Goal: Check status

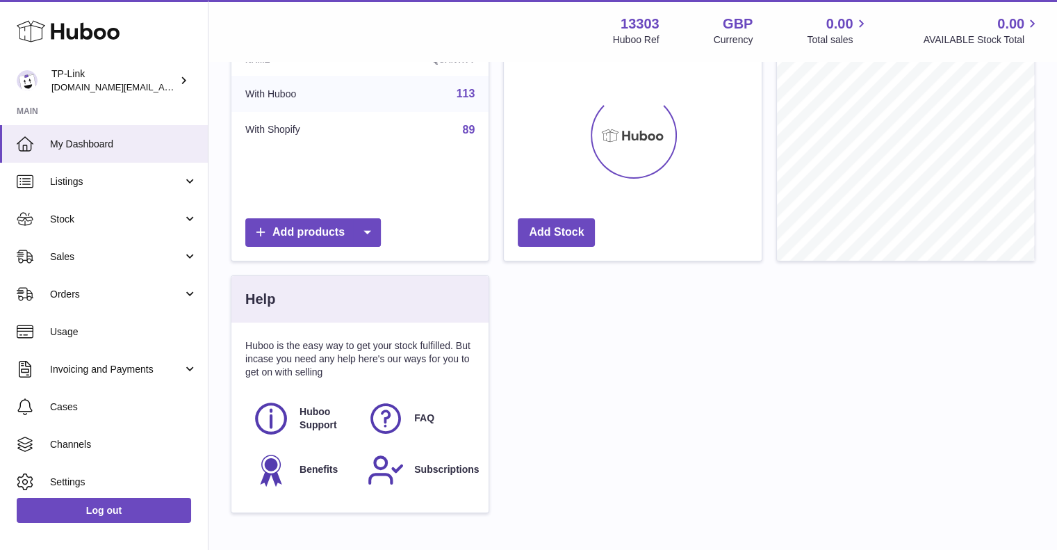
scroll to position [217, 258]
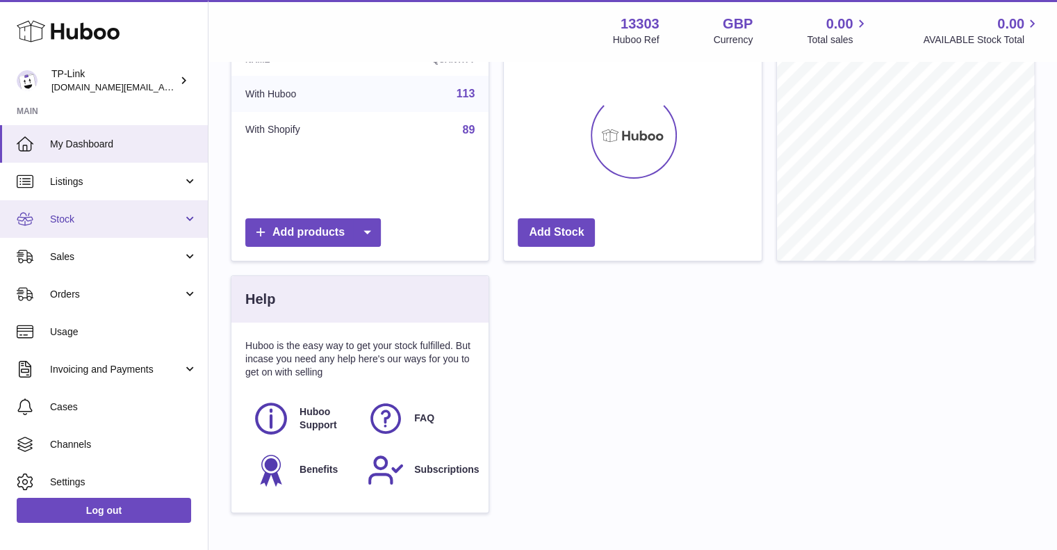
click at [79, 226] on link "Stock" at bounding box center [104, 219] width 208 height 38
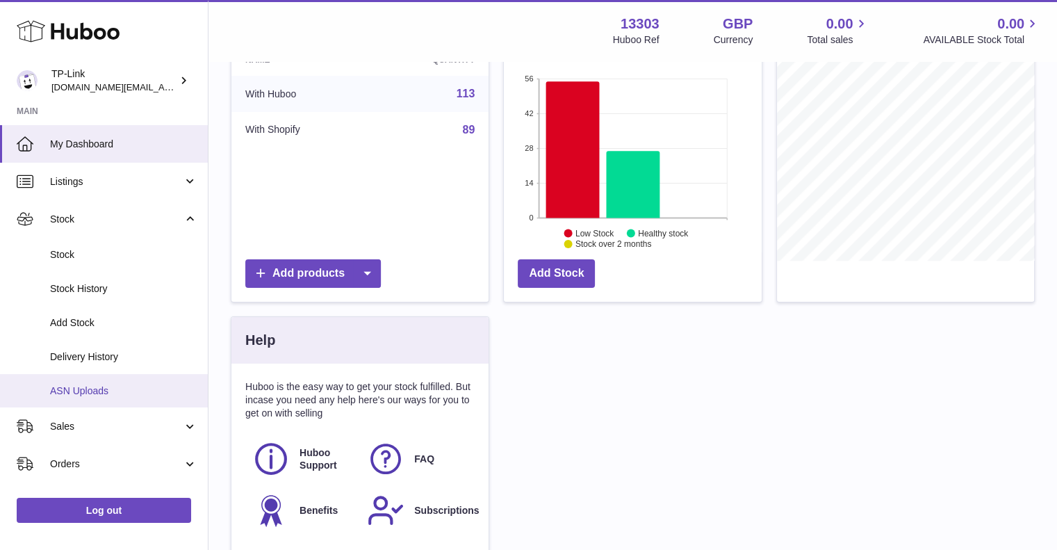
click at [98, 391] on span "ASN Uploads" at bounding box center [123, 390] width 147 height 13
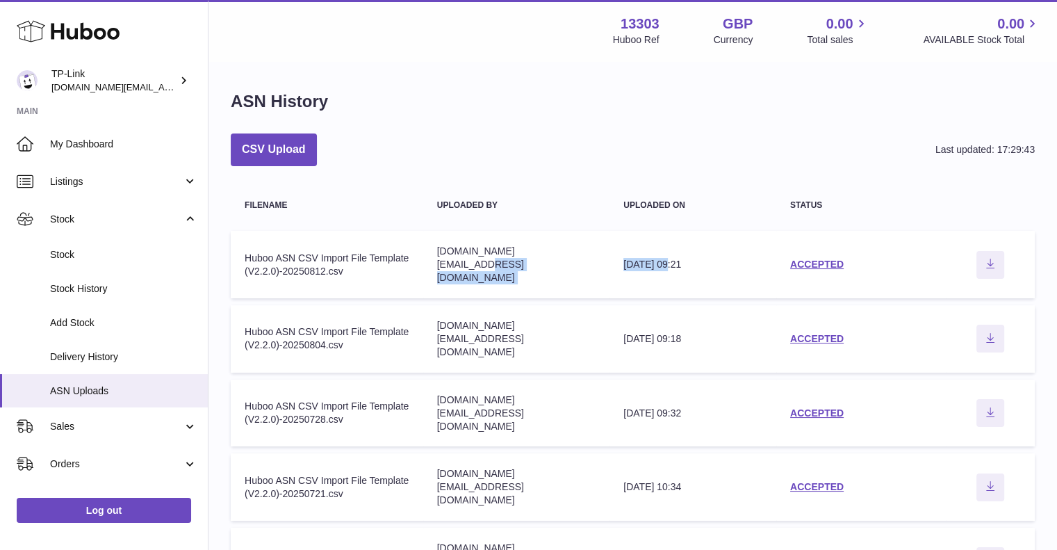
drag, startPoint x: 771, startPoint y: 256, endPoint x: 618, endPoint y: 254, distance: 153.0
click at [583, 253] on tr "Filename Huboo ASN CSV Import File Template (V2.2.0)-20250812.csv Uploaded by […" at bounding box center [633, 264] width 804 height 67
click at [619, 254] on td "Uploaded on [DATE] 09:21" at bounding box center [693, 264] width 167 height 67
drag, startPoint x: 690, startPoint y: 259, endPoint x: 701, endPoint y: 260, distance: 11.1
click at [690, 260] on div "[DATE] 09:21" at bounding box center [693, 264] width 139 height 13
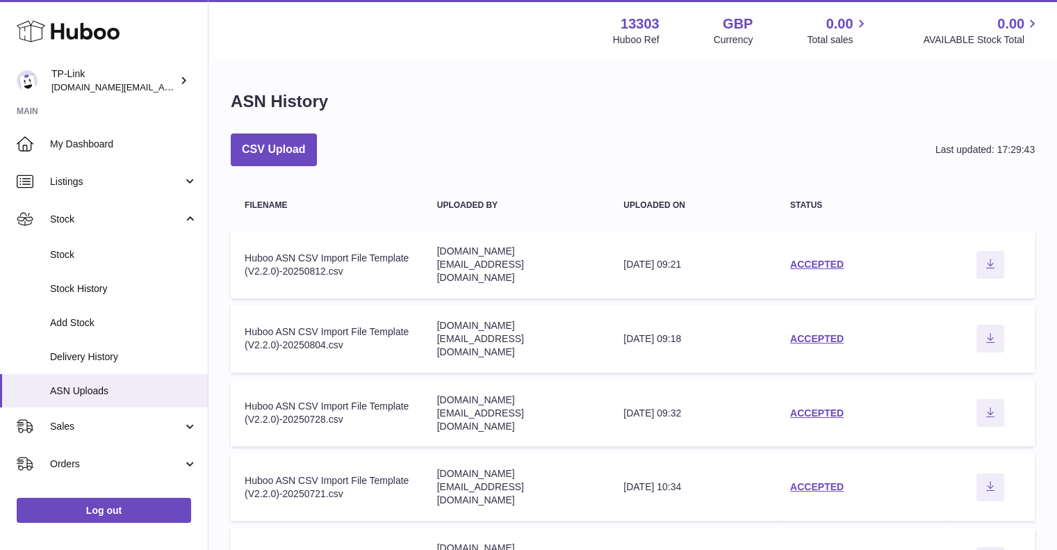
drag, startPoint x: 666, startPoint y: 259, endPoint x: 608, endPoint y: 257, distance: 57.8
click at [610, 257] on td "Uploaded on [DATE] 09:21" at bounding box center [693, 264] width 167 height 67
click at [617, 250] on td "Uploaded on 12th Aug 2025 09:21" at bounding box center [693, 264] width 167 height 67
click at [802, 261] on link "ACCEPTED" at bounding box center [817, 264] width 54 height 11
